Goal: Task Accomplishment & Management: Use online tool/utility

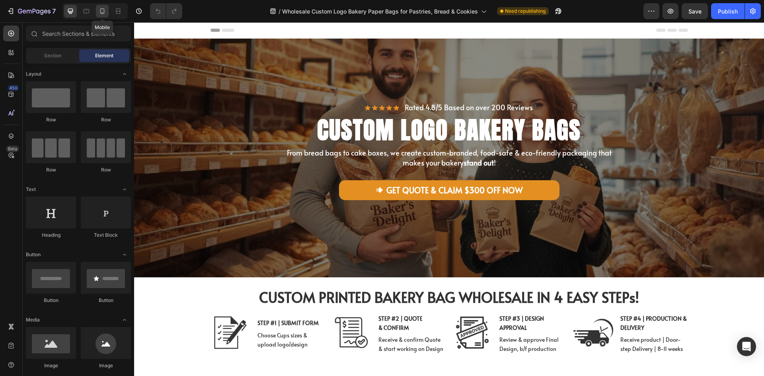
click at [99, 15] on icon at bounding box center [102, 11] width 8 height 8
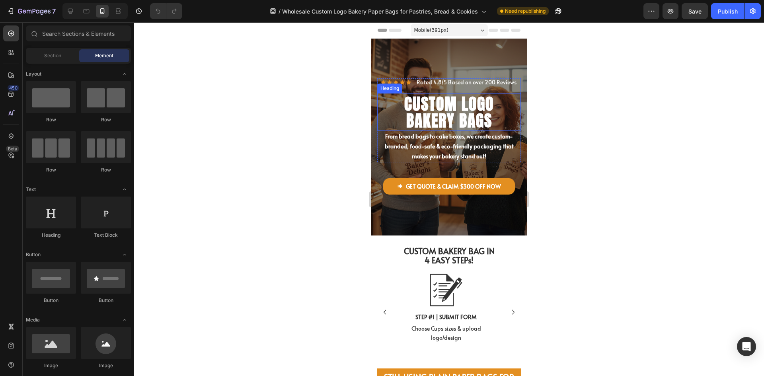
click at [446, 120] on span "CU STOM LOGO BAKERY BAGS" at bounding box center [449, 112] width 90 height 41
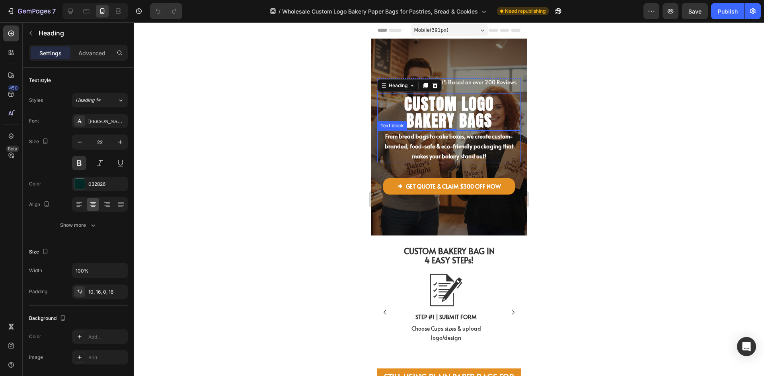
click at [464, 150] on p "From bread bags to cake boxes, we create custom-branded, food-safe & eco-friend…" at bounding box center [449, 146] width 142 height 30
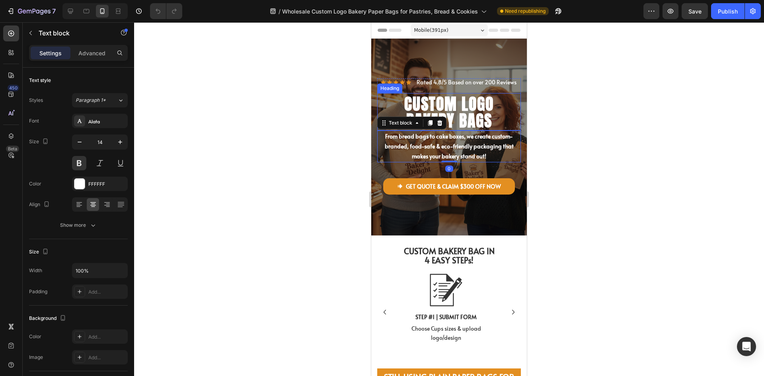
click at [485, 117] on span "CU STOM LOGO BAKERY BAGS" at bounding box center [449, 112] width 90 height 41
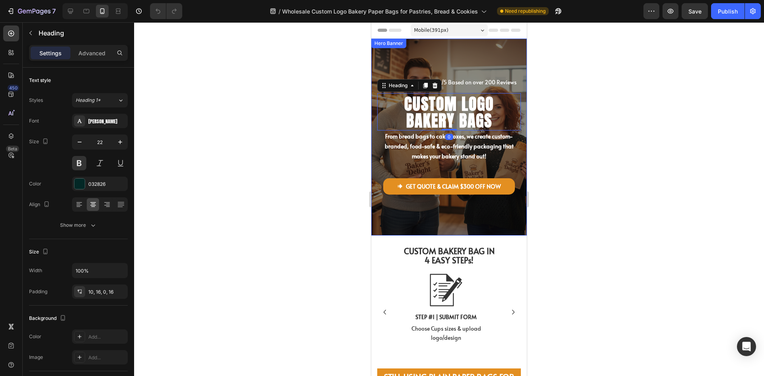
click at [499, 172] on div "Icon Icon Icon Icon Icon Icon List Rated 4.8/5 Based on over 200 Reviews Text B…" at bounding box center [449, 136] width 144 height 117
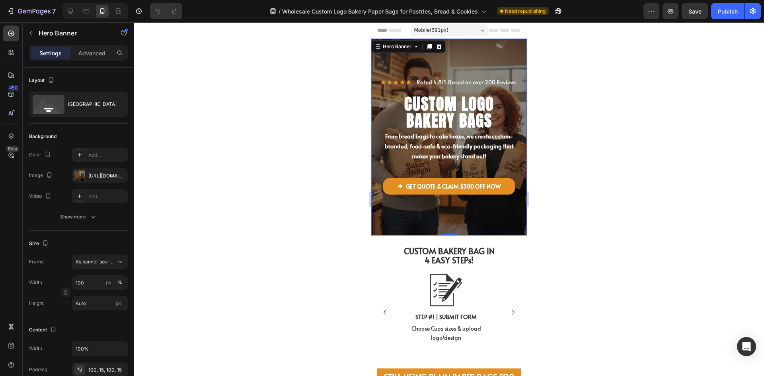
click at [496, 214] on div "Icon Icon Icon Icon Icon Icon List Rated 4.8/5 Based on over 200 Reviews Text B…" at bounding box center [449, 137] width 156 height 197
click at [452, 104] on span "CU STOM LOGO BAKERY BAGS" at bounding box center [449, 112] width 90 height 41
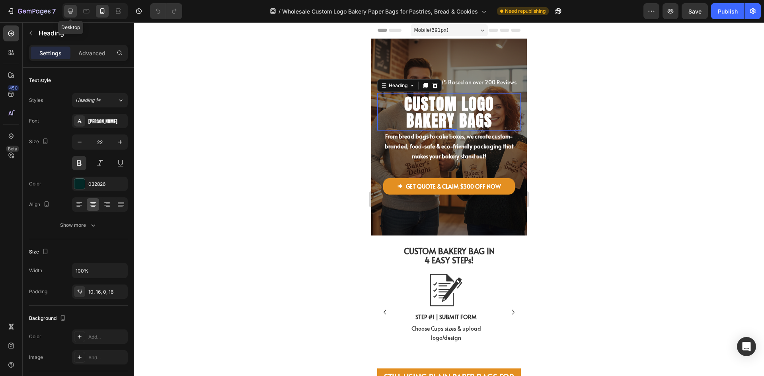
click at [72, 14] on icon at bounding box center [70, 11] width 8 height 8
type input "40"
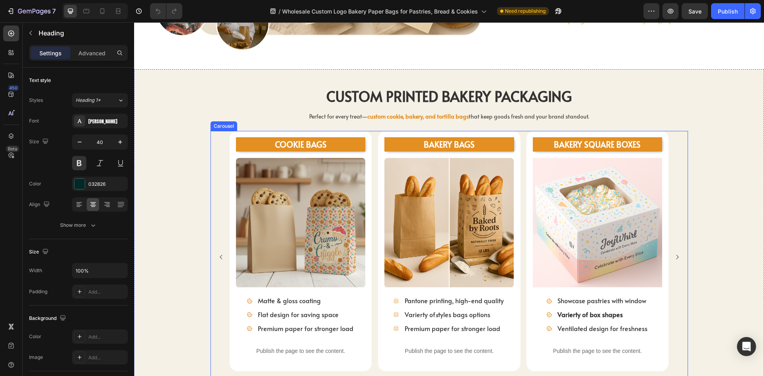
scroll to position [597, 0]
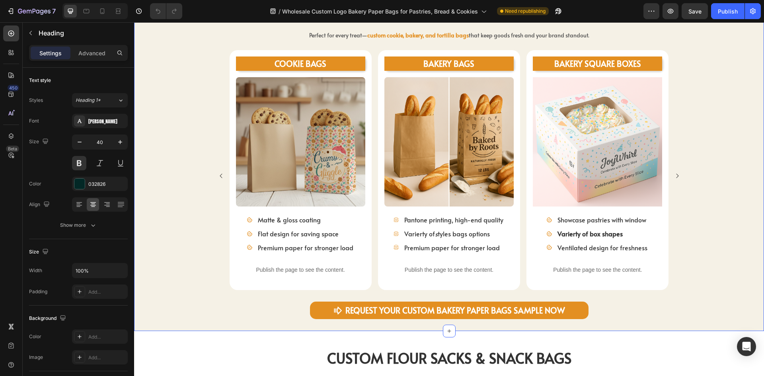
click at [717, 246] on div "COOKIE BAGS Heading Image Matte & gloss coating Flat design for saving space Pr…" at bounding box center [449, 175] width 630 height 251
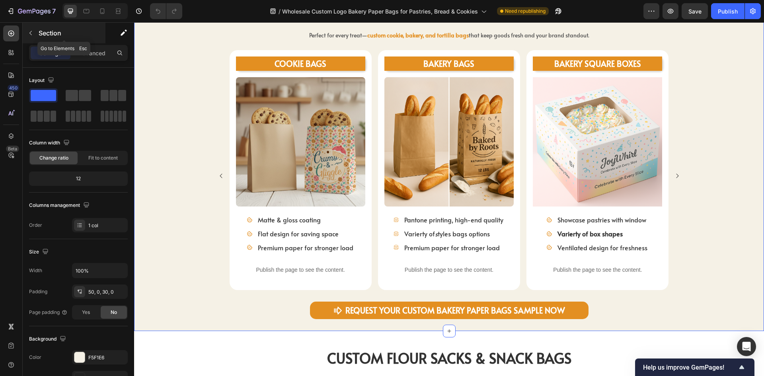
click at [28, 33] on icon "button" at bounding box center [30, 33] width 6 height 6
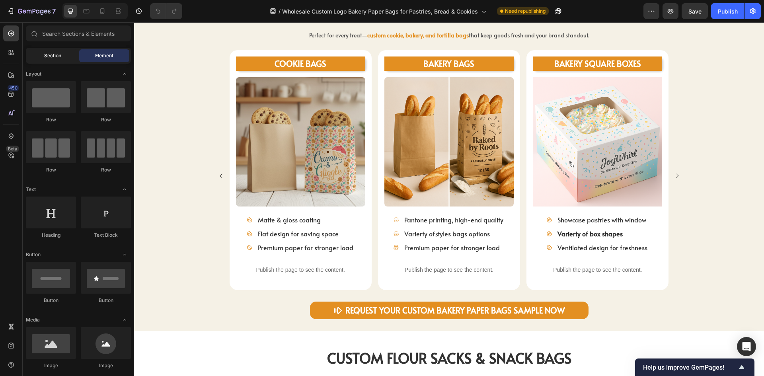
click at [47, 57] on span "Section" at bounding box center [52, 55] width 17 height 7
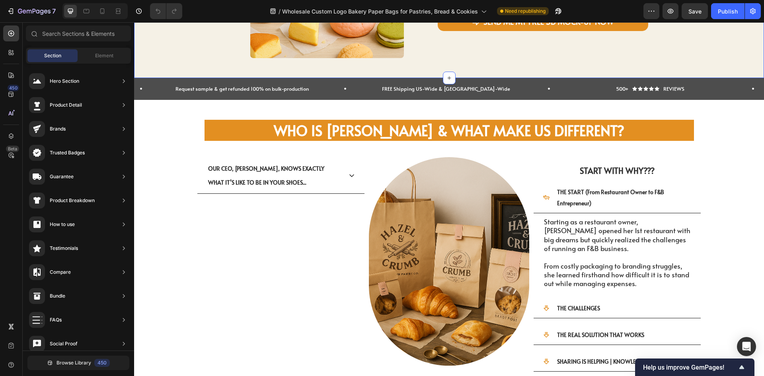
scroll to position [1392, 0]
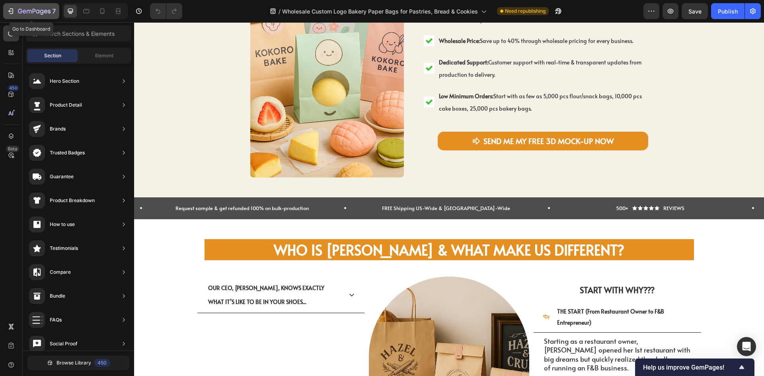
click at [30, 10] on icon "button" at bounding box center [34, 11] width 33 height 7
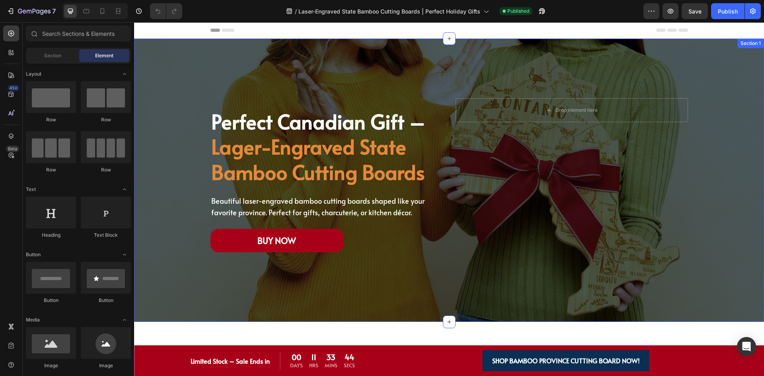
click at [703, 132] on div "Perfect Canadian Gift – Lager-Engraved State Bamboo Cutting Boards Heading Beau…" at bounding box center [449, 180] width 618 height 164
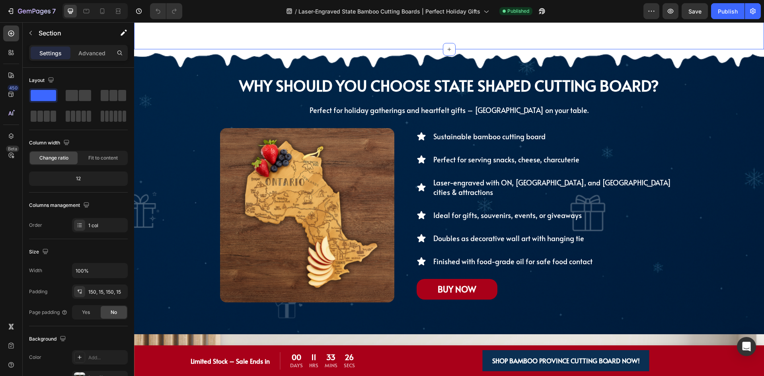
scroll to position [875, 0]
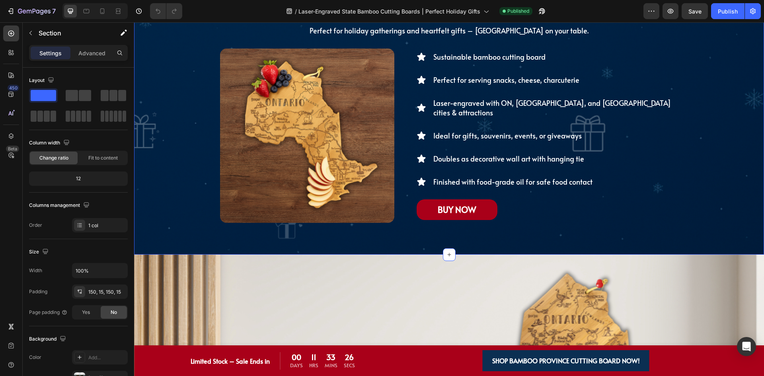
click at [730, 114] on div "why should you choose state shaped cutting board? Heading why should you choose…" at bounding box center [449, 112] width 630 height 285
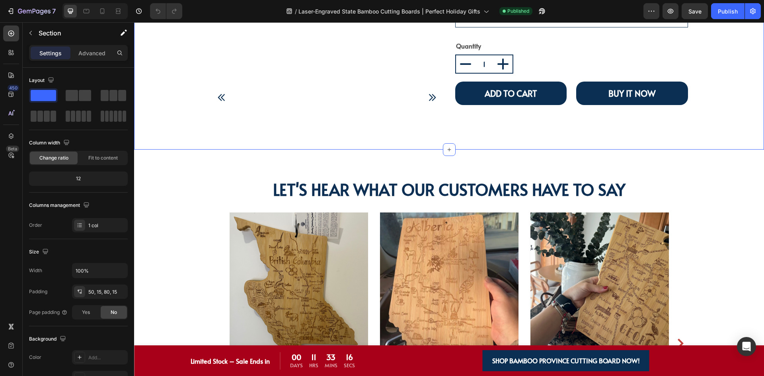
scroll to position [1870, 0]
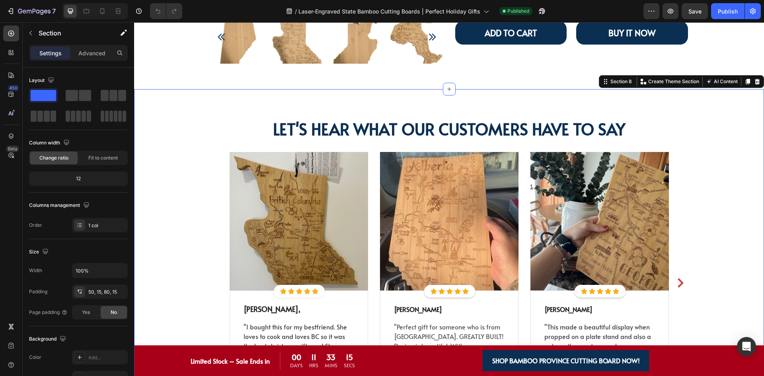
click at [712, 140] on div "let's here what our customer have to say Heading let's heAR what our customerS …" at bounding box center [449, 266] width 618 height 296
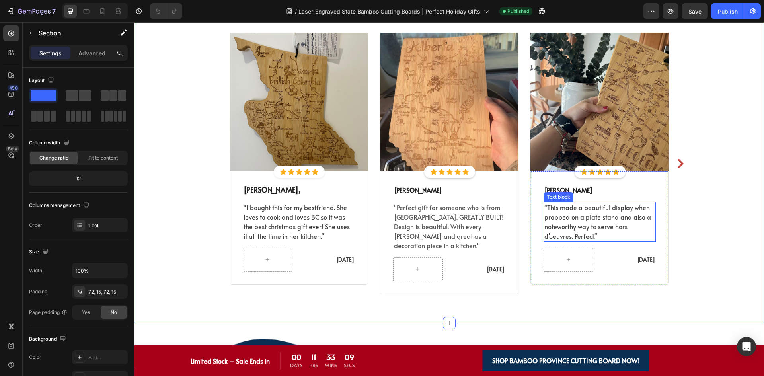
scroll to position [2148, 0]
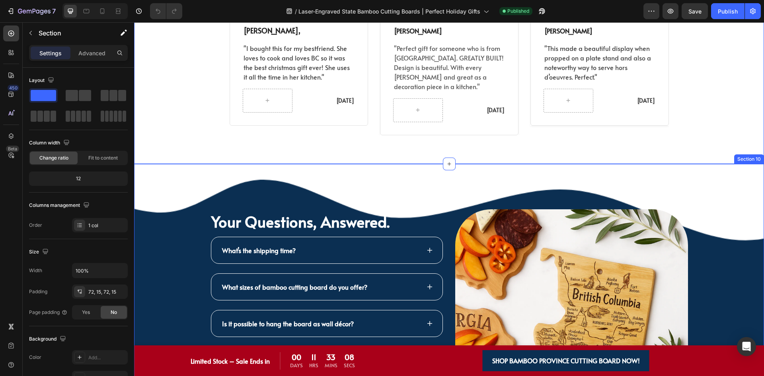
click at [708, 173] on div "Image Image Your Questions, Answered. Heading Your Questions, Answered. Heading…" at bounding box center [449, 316] width 630 height 304
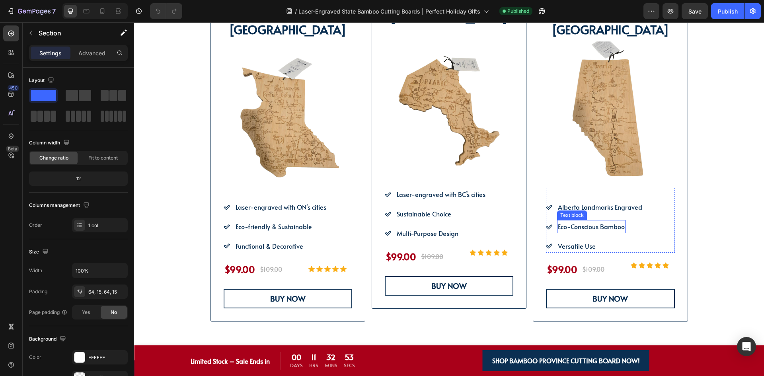
scroll to position [599, 0]
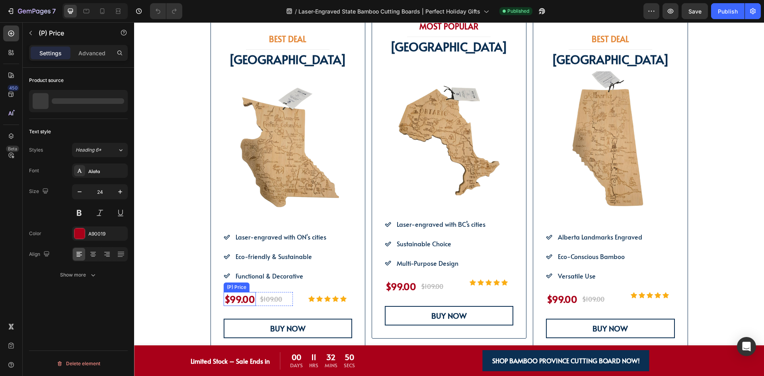
click at [251, 303] on div "$99.00" at bounding box center [240, 299] width 32 height 14
click at [261, 305] on div "$109.00 (P) Price (P) Price" at bounding box center [271, 299] width 24 height 14
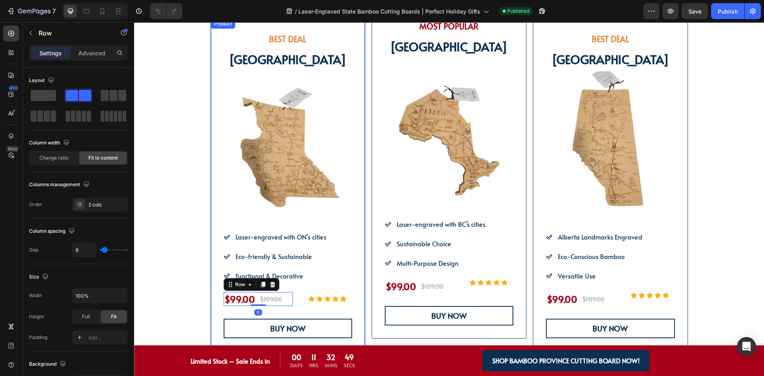
click at [291, 312] on div "BEST DEAL Heading Title Line BRITISH COLUMBIA Text Block Image Icon Laser-engra…" at bounding box center [288, 185] width 129 height 306
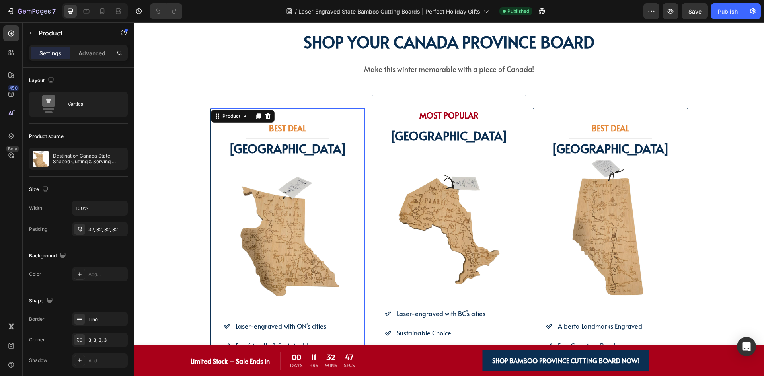
scroll to position [480, 0]
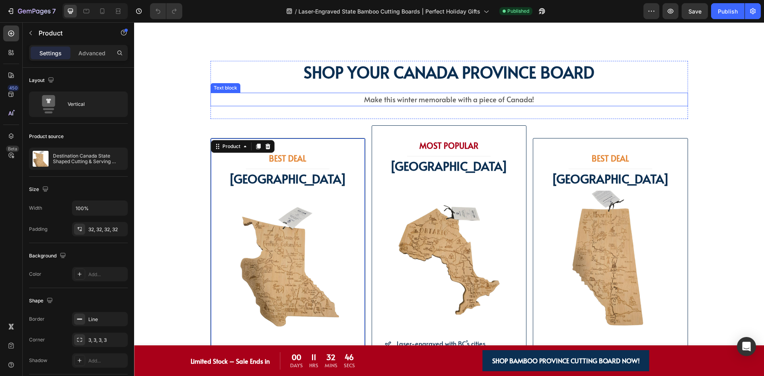
click at [588, 95] on p "Make this winter memorable with a piece of Canada!" at bounding box center [449, 99] width 476 height 12
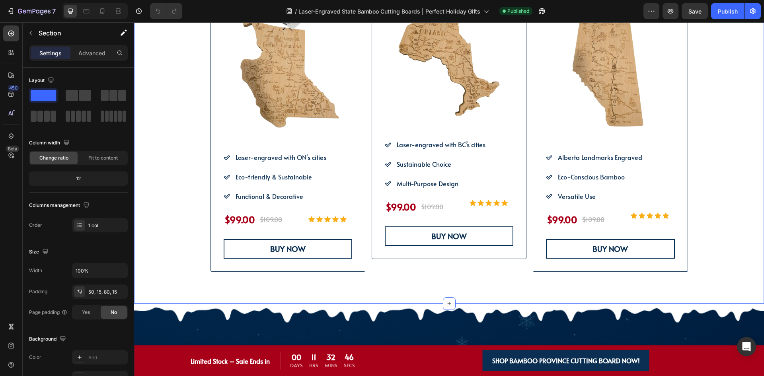
click at [714, 76] on div "shop your CANADA province board Heading shop your CANADA province board Heading…" at bounding box center [449, 66] width 618 height 409
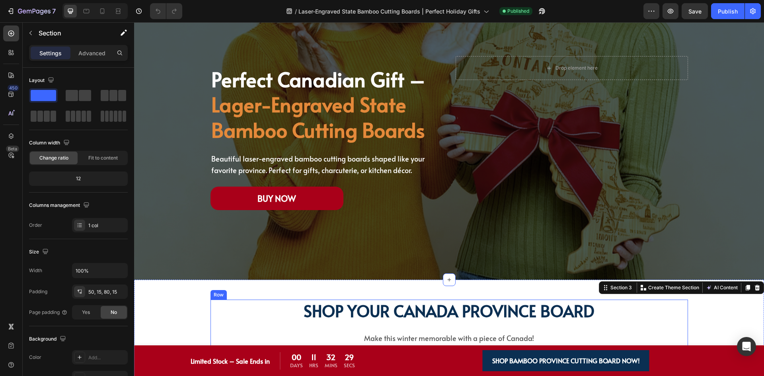
scroll to position [0, 0]
